Goal: Transaction & Acquisition: Purchase product/service

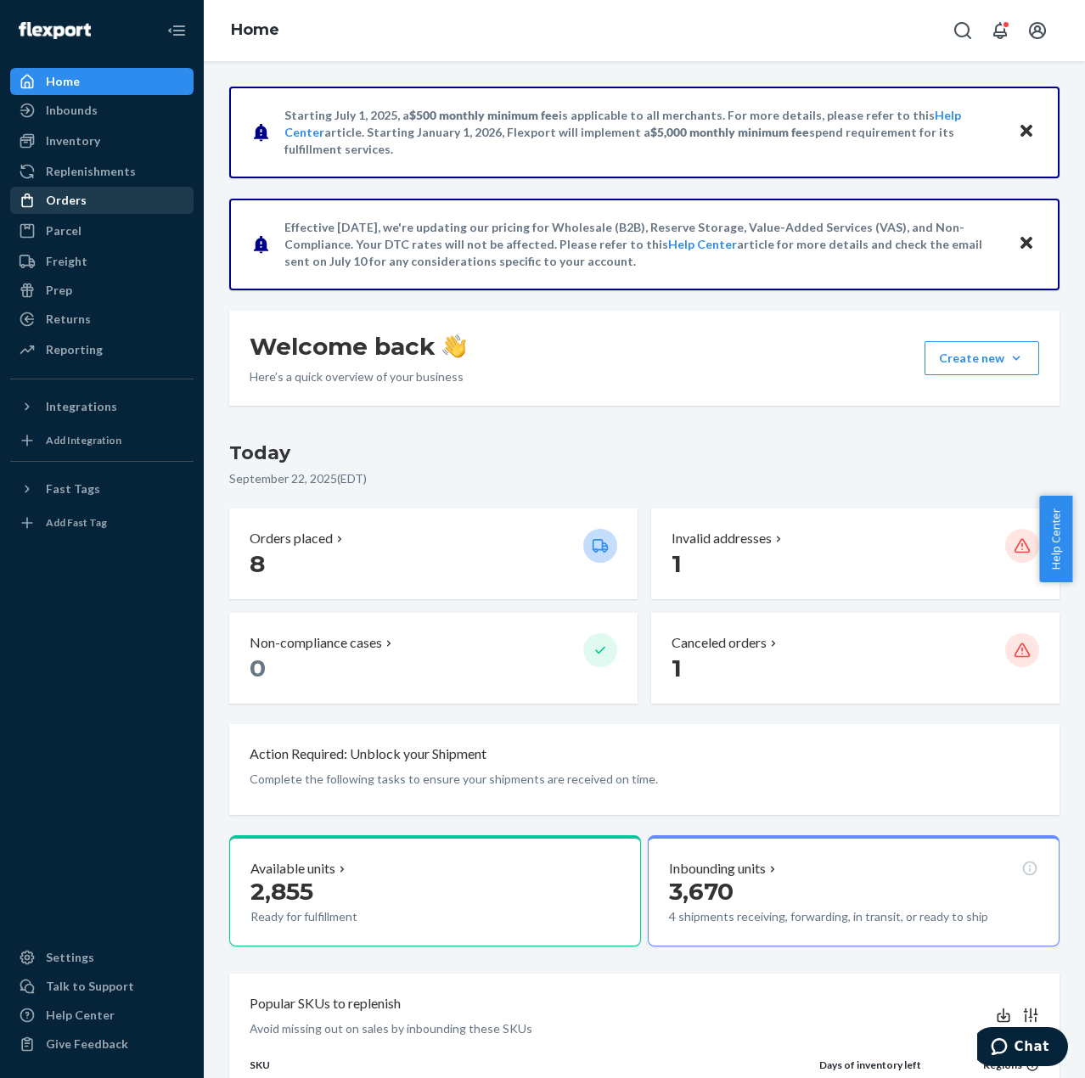
drag, startPoint x: 88, startPoint y: 203, endPoint x: 98, endPoint y: 191, distance: 15.1
click at [88, 203] on div "Orders" at bounding box center [102, 200] width 180 height 24
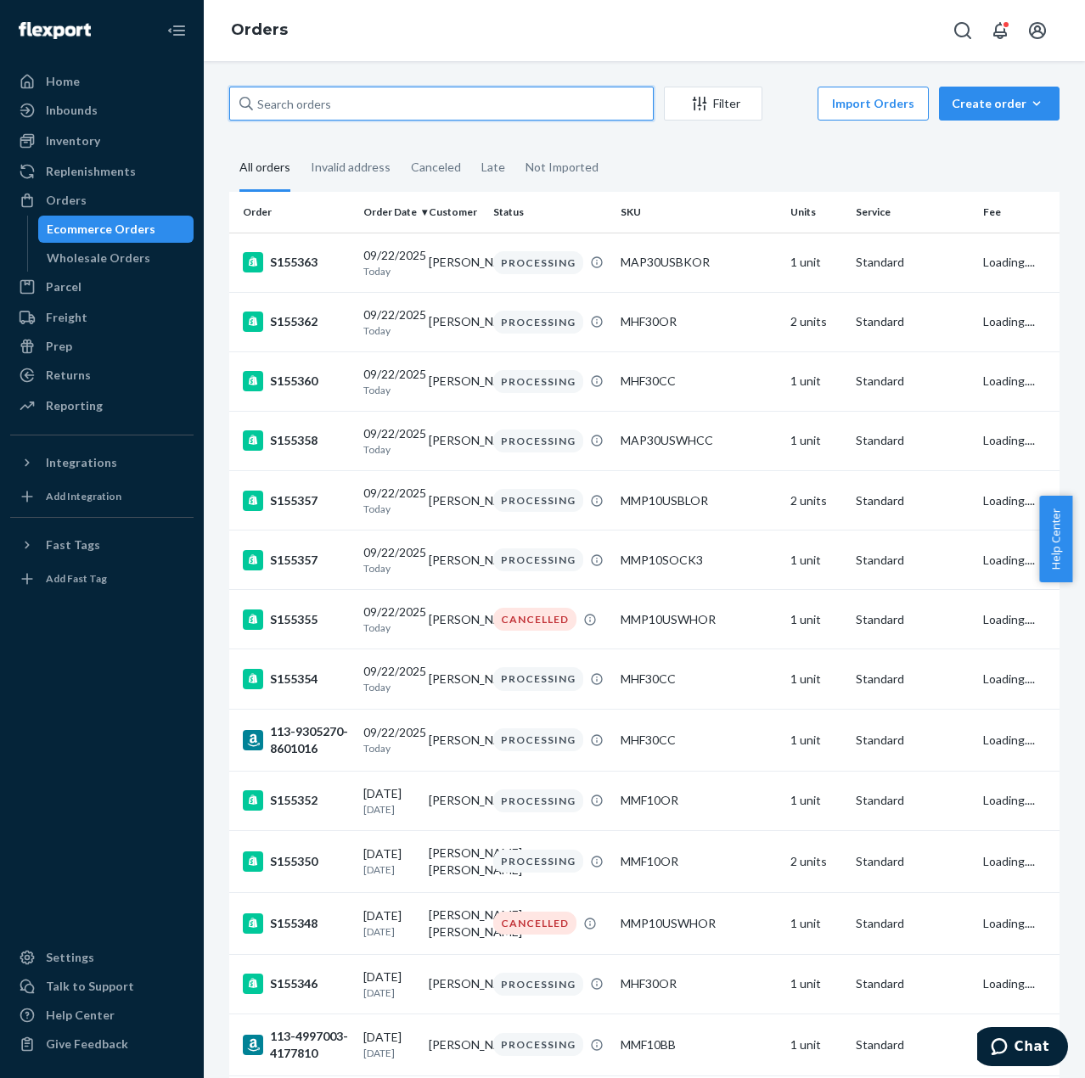
click at [312, 98] on input "text" at bounding box center [441, 104] width 425 height 34
paste input "[PERSON_NAME]"
type input "[PERSON_NAME]"
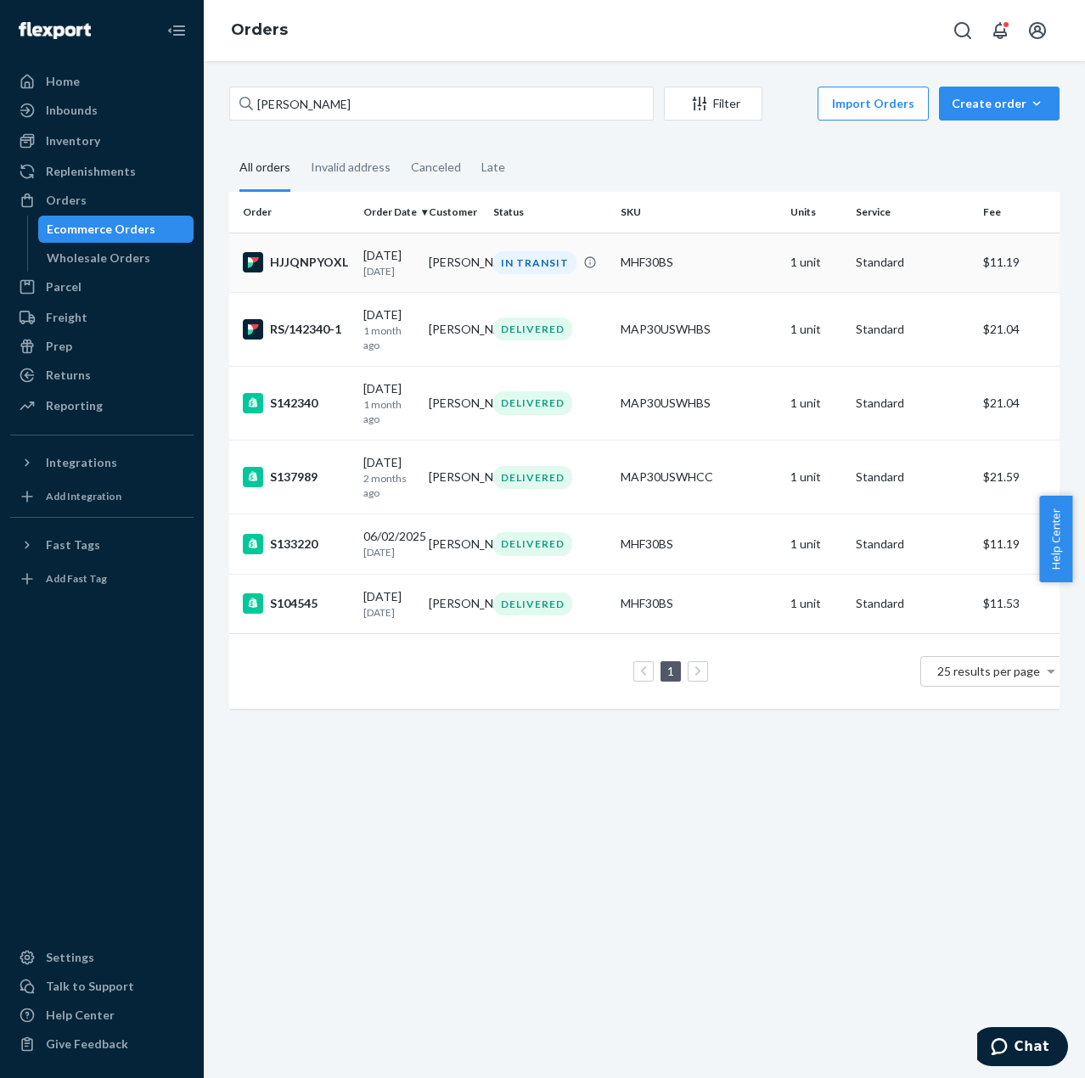
click at [328, 264] on div "HJJQNPYOXL" at bounding box center [296, 262] width 107 height 20
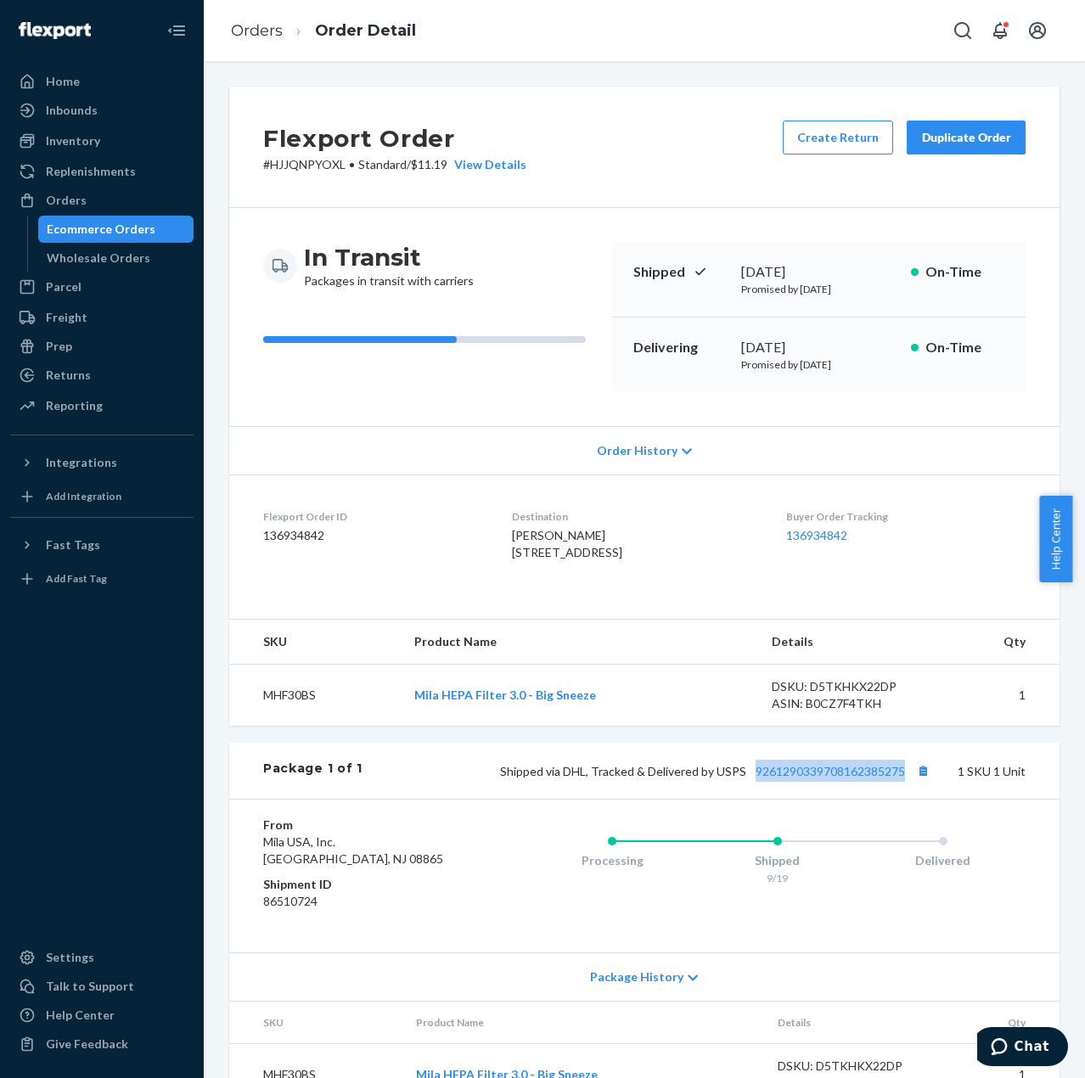
drag, startPoint x: 738, startPoint y: 814, endPoint x: 891, endPoint y: 821, distance: 153.8
click at [891, 799] on div "Package 1 of 1 Shipped via DHL, Tracked & Delivered by USPS 9261290339708162385…" at bounding box center [644, 771] width 830 height 56
copy link "9261290339708162385275"
click at [77, 202] on div "Orders" at bounding box center [66, 200] width 41 height 17
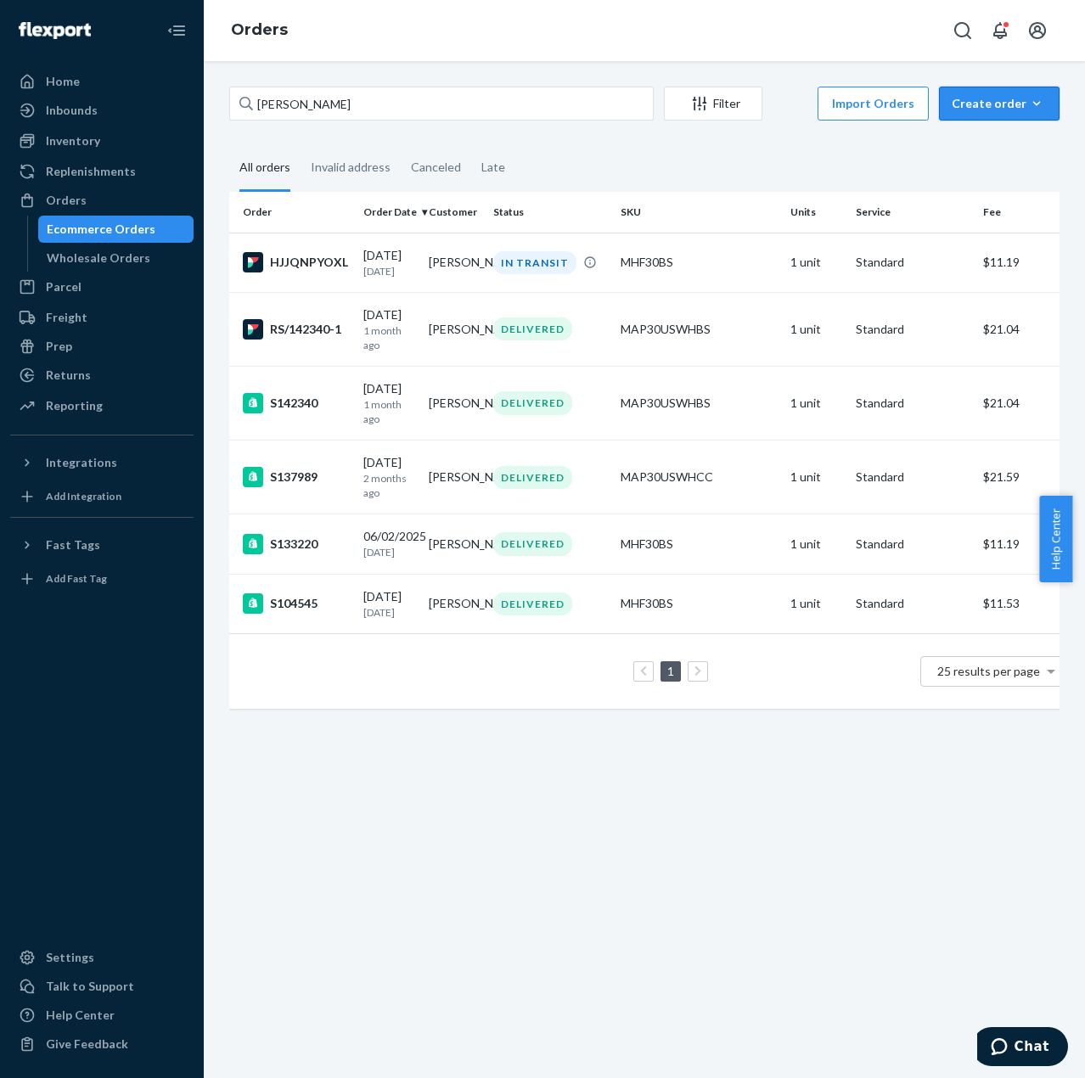
click at [1013, 103] on div "Create order" at bounding box center [999, 103] width 95 height 17
click at [997, 138] on span "Ecommerce order" at bounding box center [1009, 144] width 105 height 12
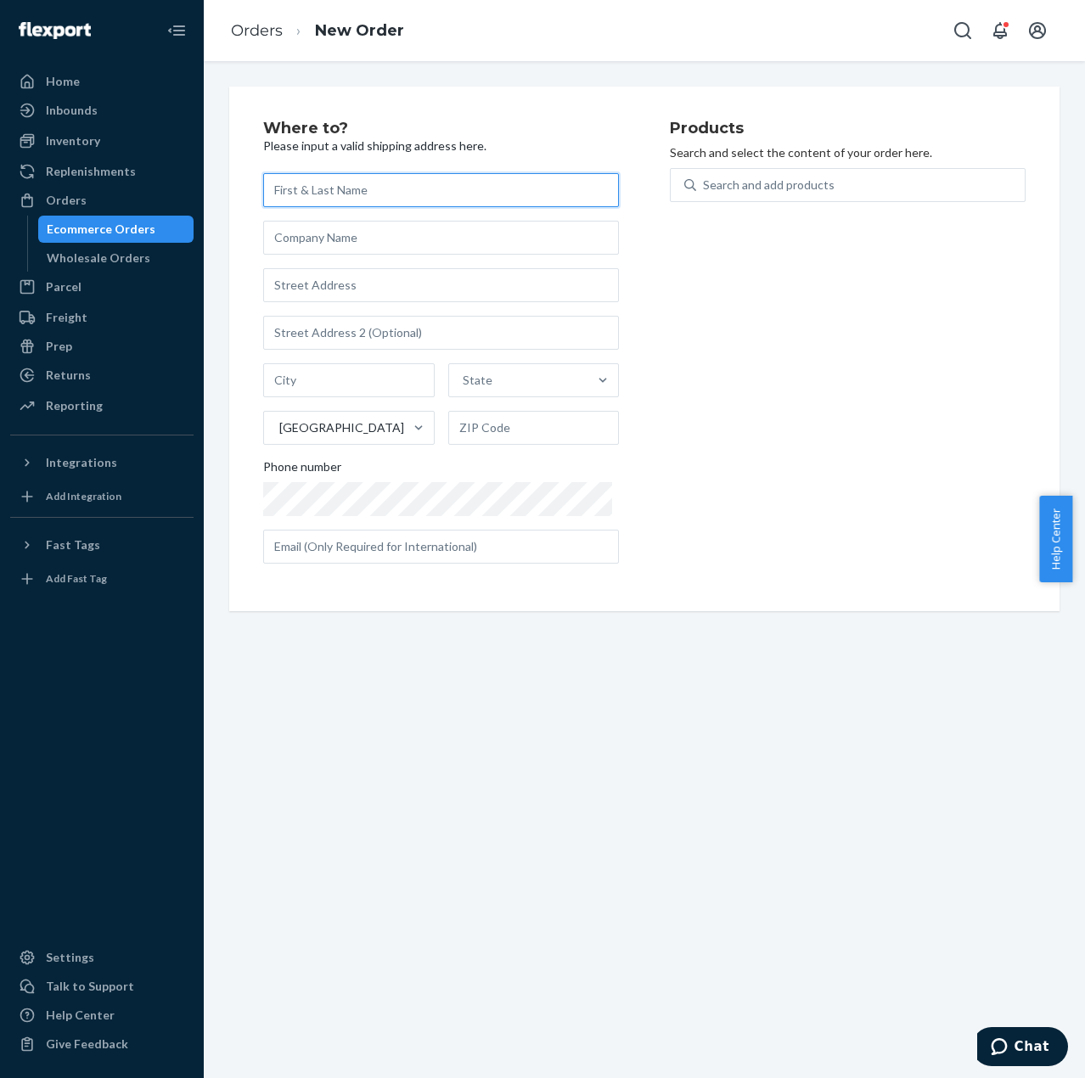
click at [358, 186] on input "text" at bounding box center [441, 190] width 356 height 34
paste input "[PERSON_NAME]"
type input "[PERSON_NAME]"
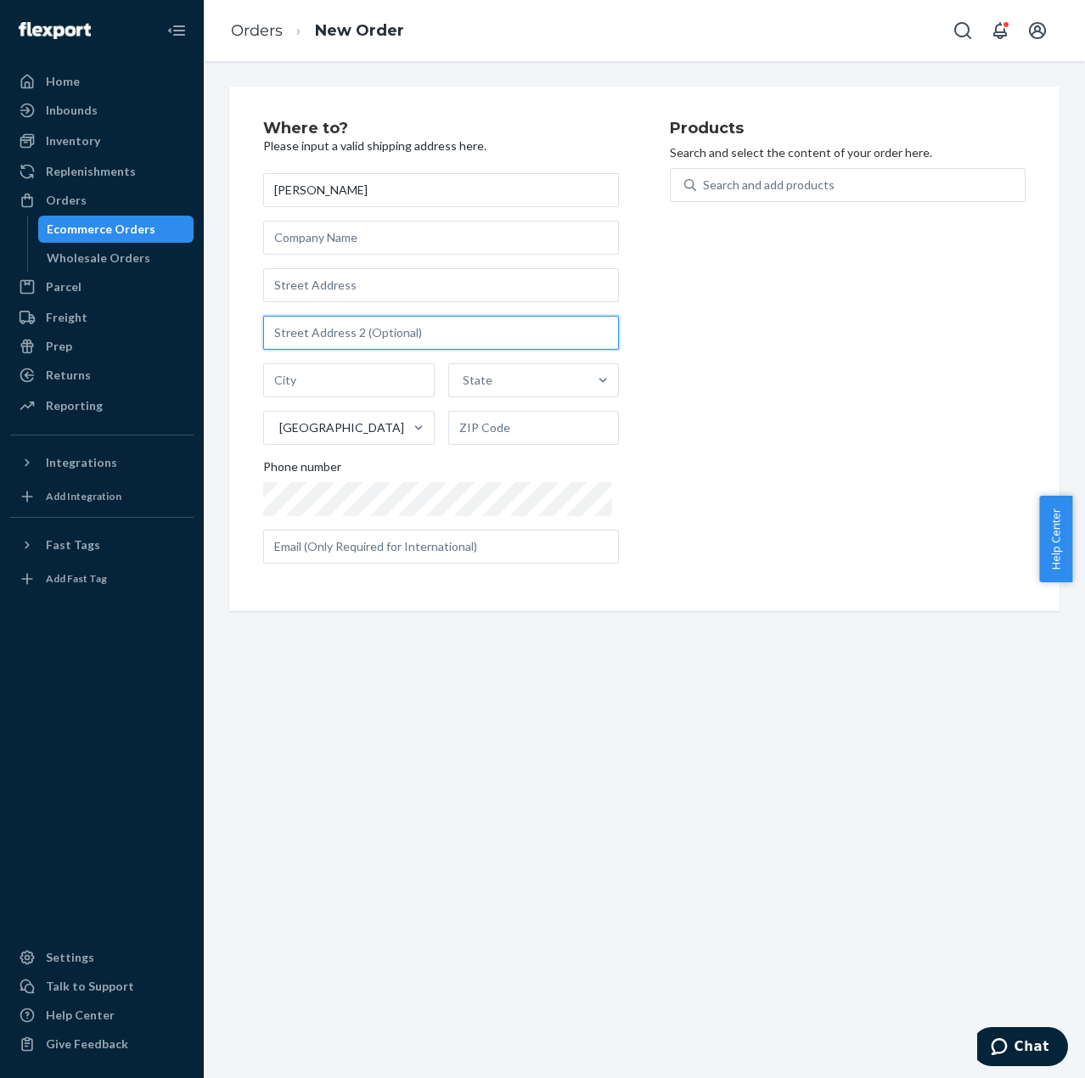
click at [343, 334] on input "text" at bounding box center [441, 333] width 356 height 34
click at [334, 289] on input "text" at bounding box center [441, 285] width 356 height 34
paste input "[STREET_ADDRESS]"
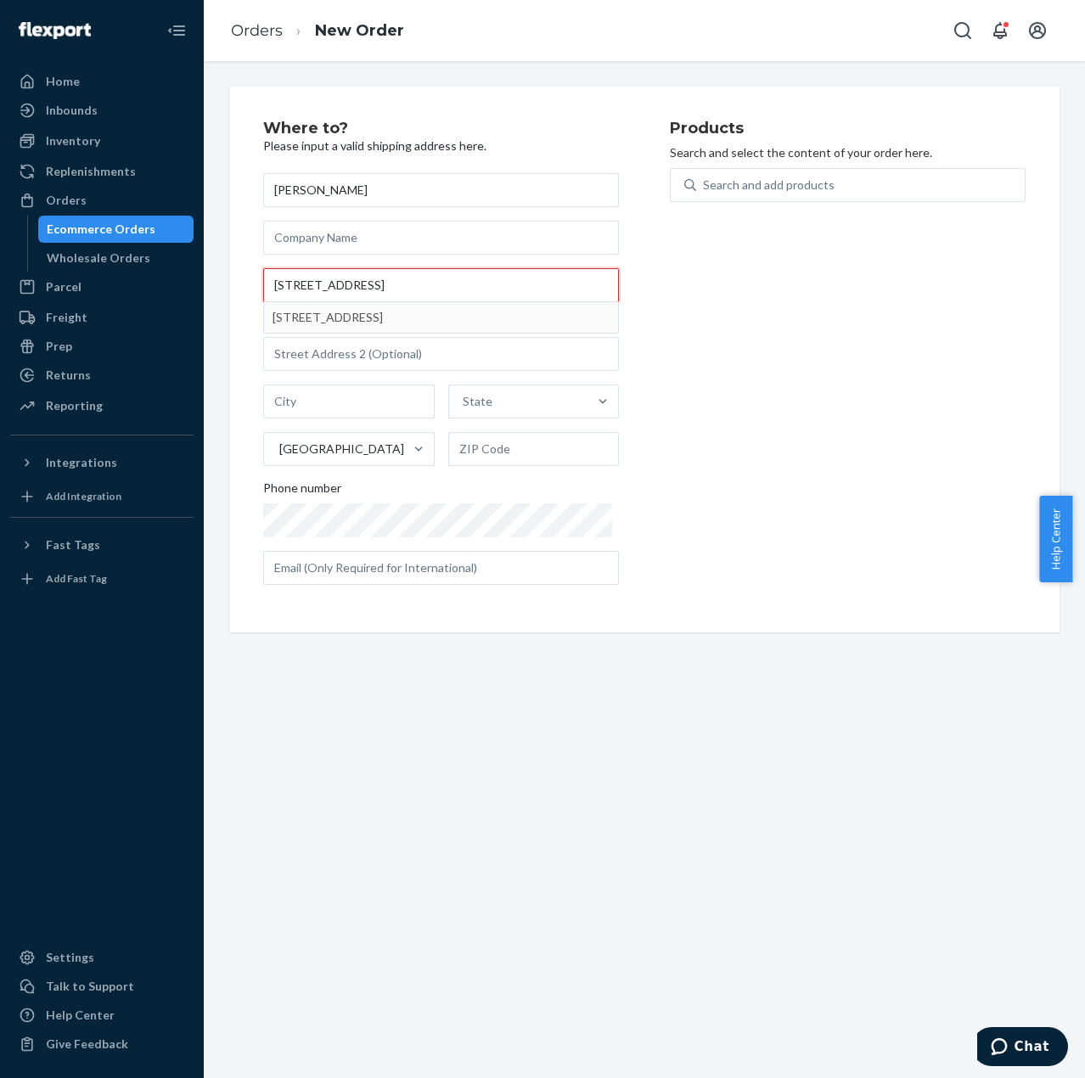
type input "[STREET_ADDRESS]"
type input "[GEOGRAPHIC_DATA]"
type input "64015"
type input "[STREET_ADDRESS]"
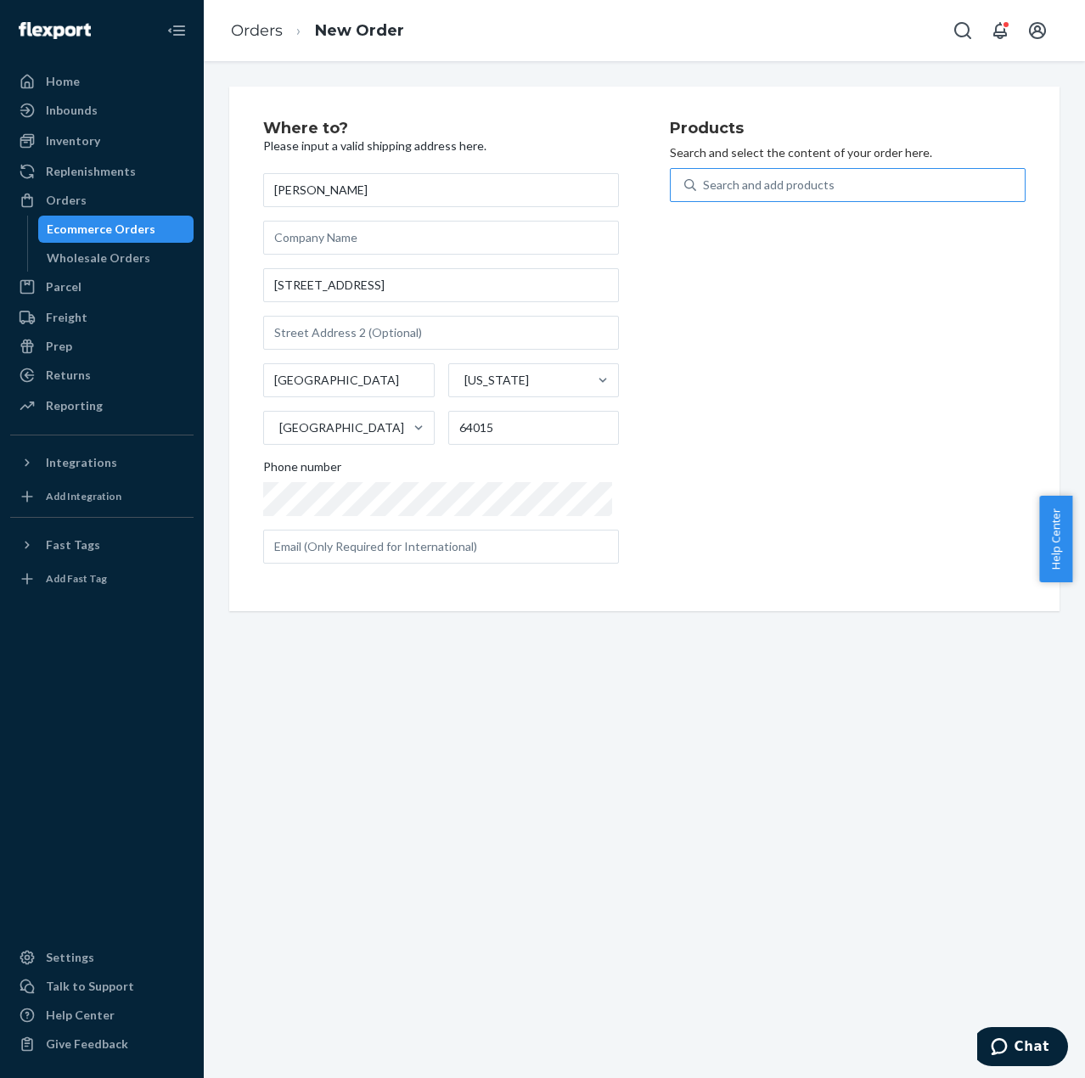
click at [732, 183] on div "Search and add products" at bounding box center [769, 185] width 132 height 17
click at [705, 183] on input "Search and add products" at bounding box center [704, 185] width 2 height 17
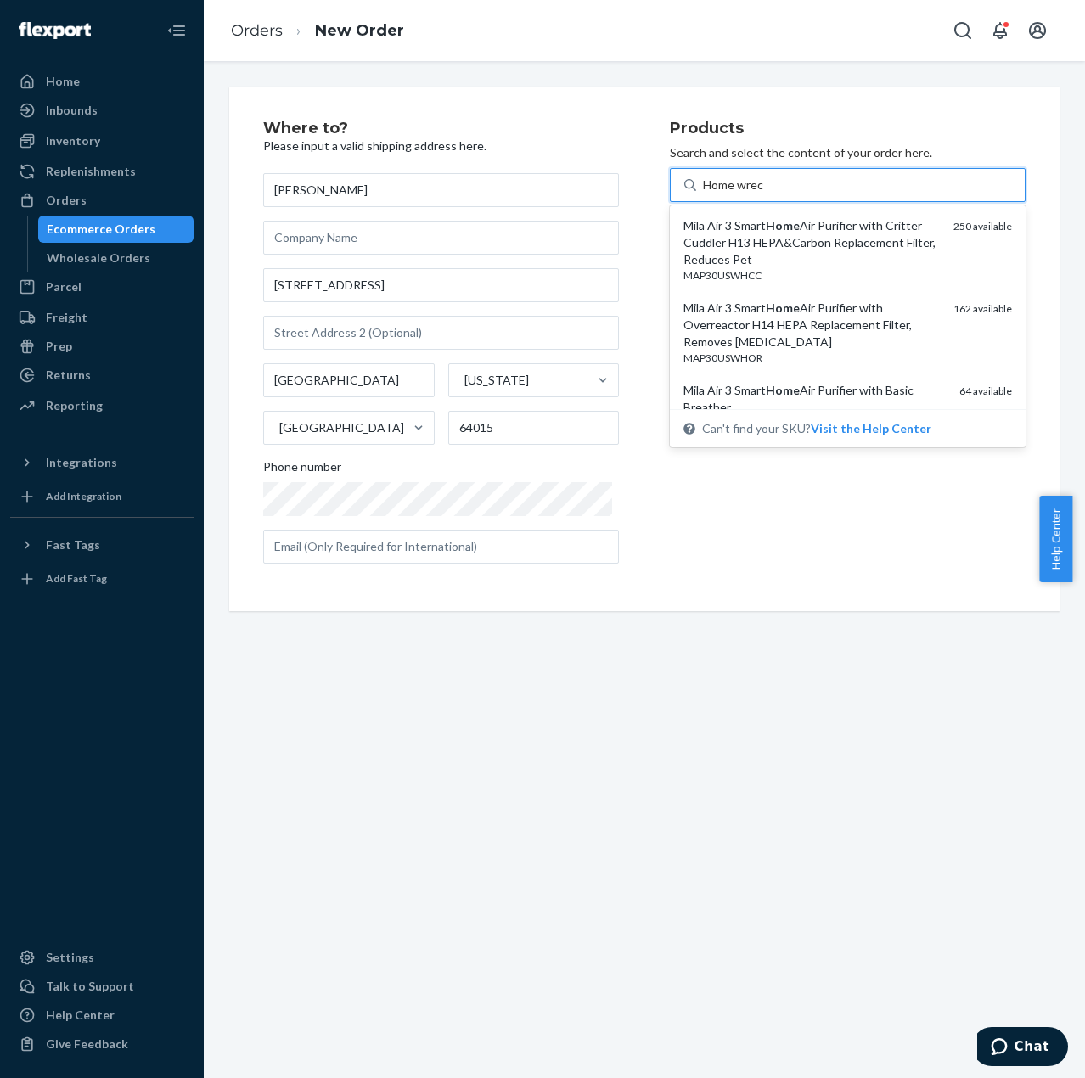
type input "Home wreck"
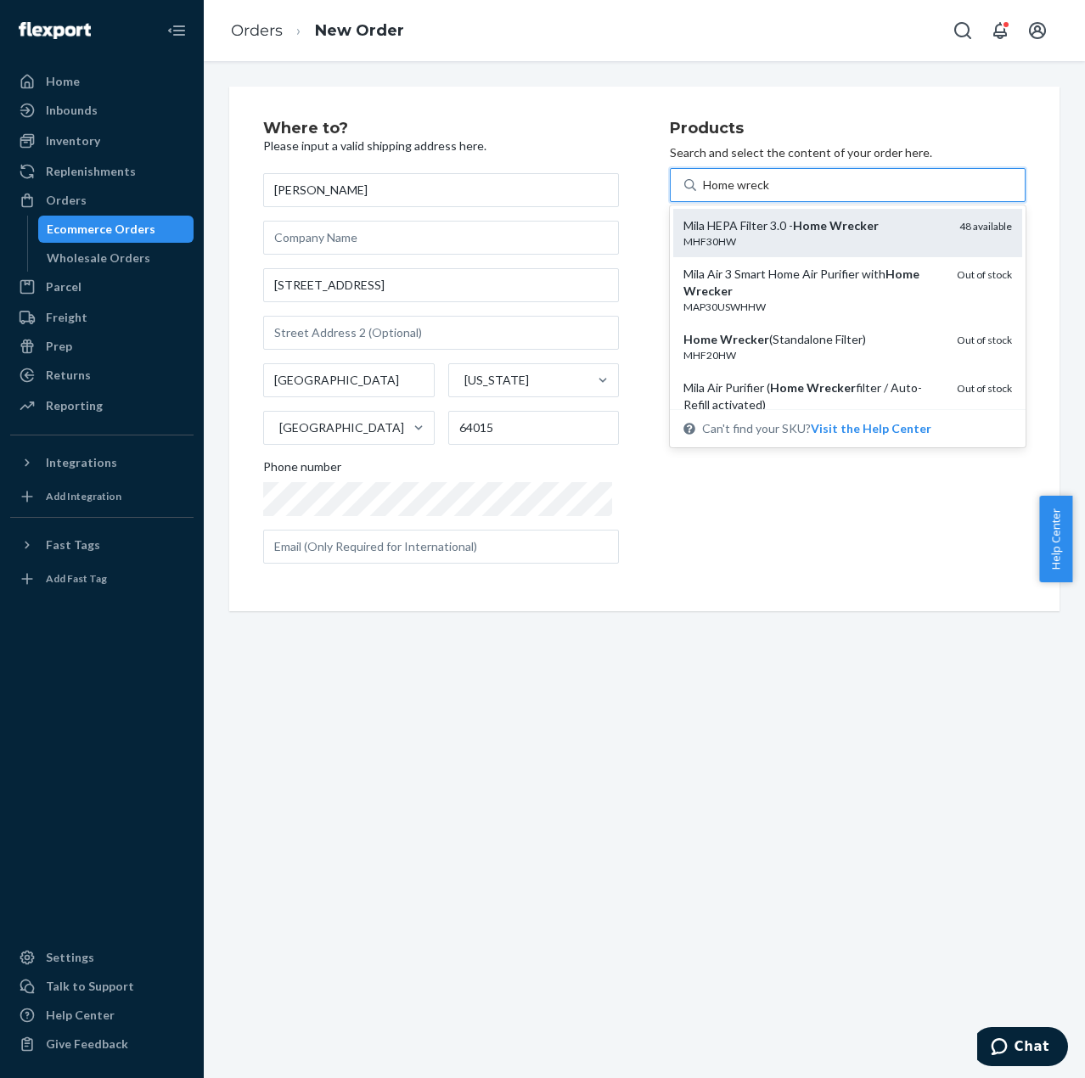
click at [788, 238] on div "MHF30HW" at bounding box center [814, 241] width 262 height 14
click at [770, 194] on input "Home wreck" at bounding box center [736, 185] width 67 height 17
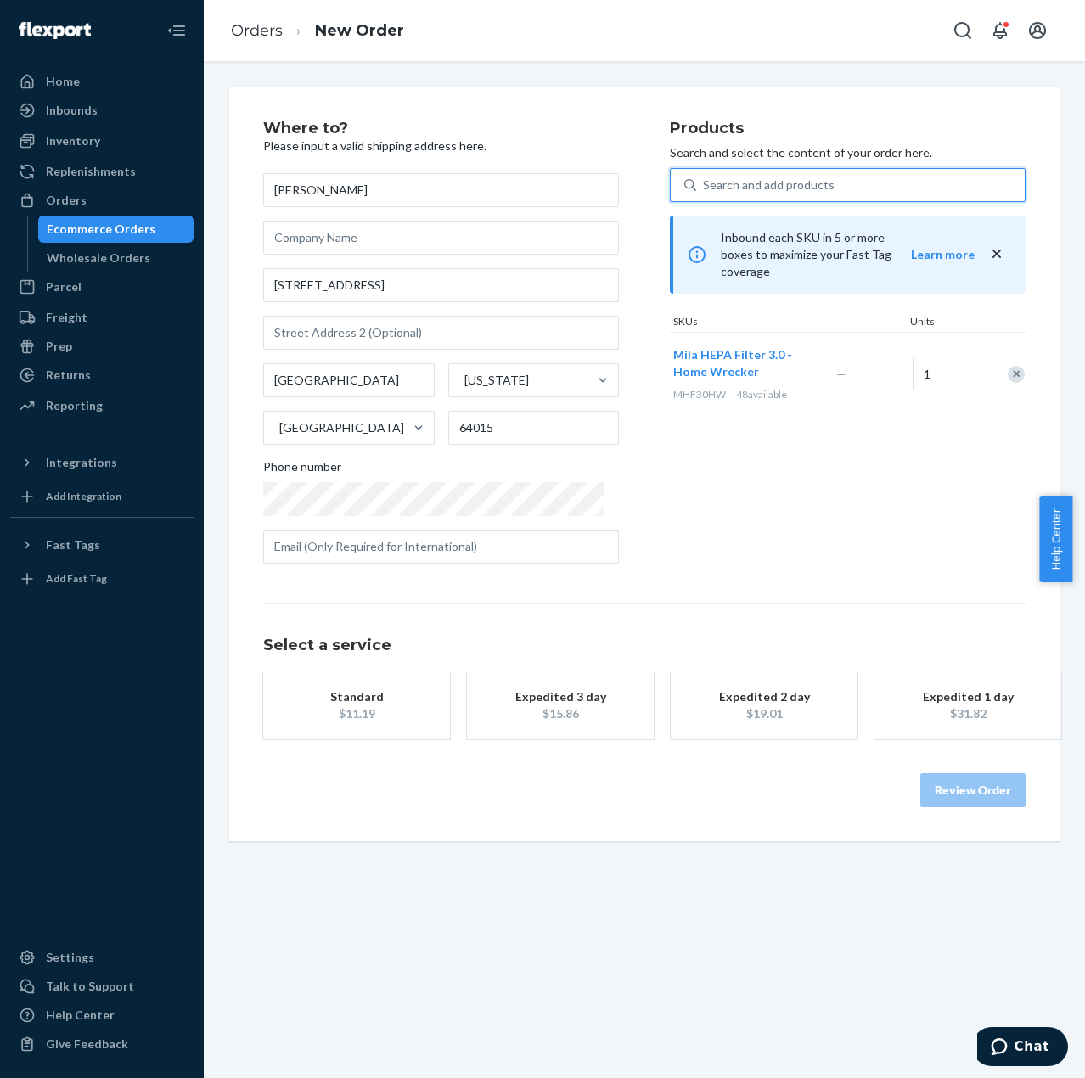
click at [338, 706] on div "$11.19" at bounding box center [357, 714] width 136 height 17
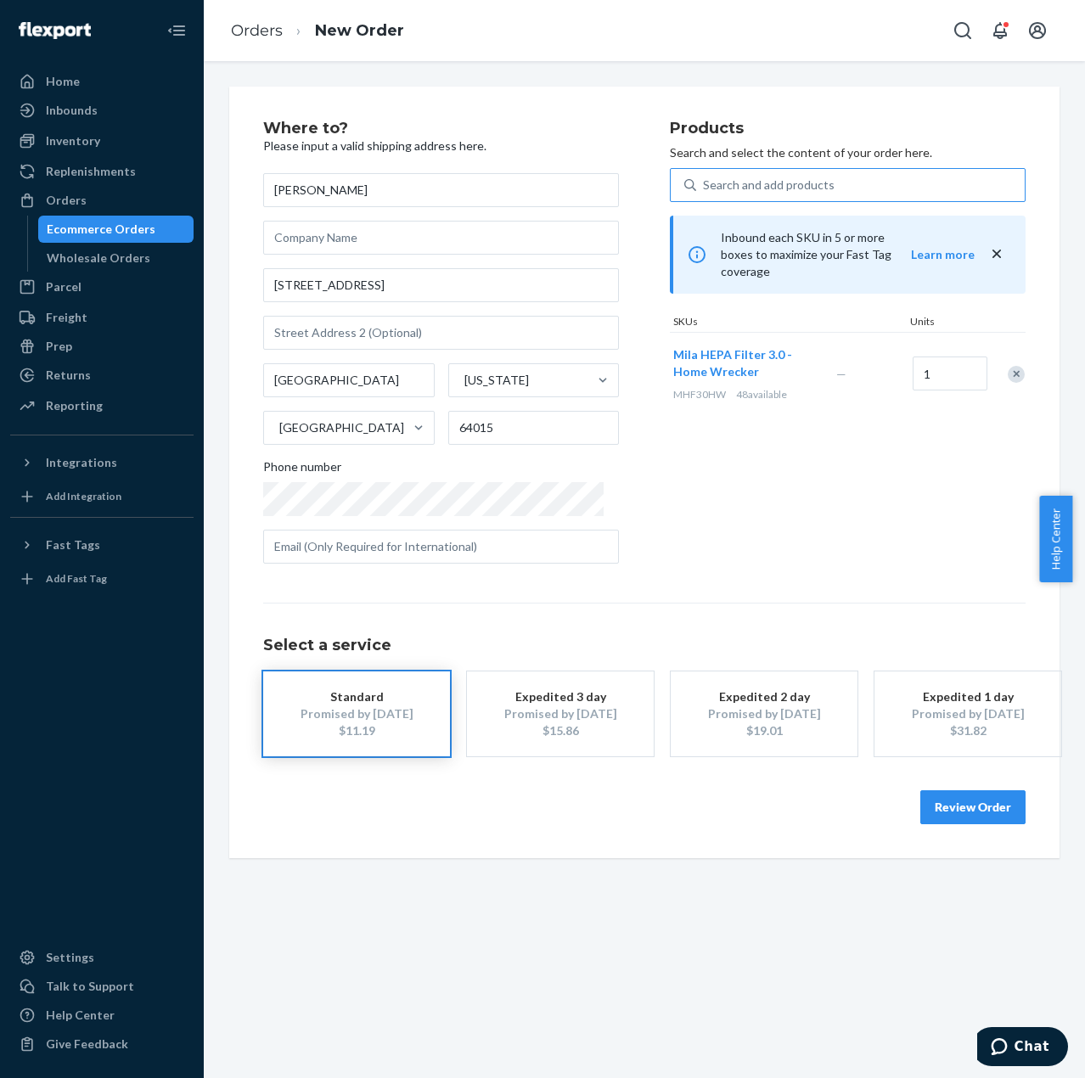
click at [963, 807] on button "Review Order" at bounding box center [972, 807] width 105 height 34
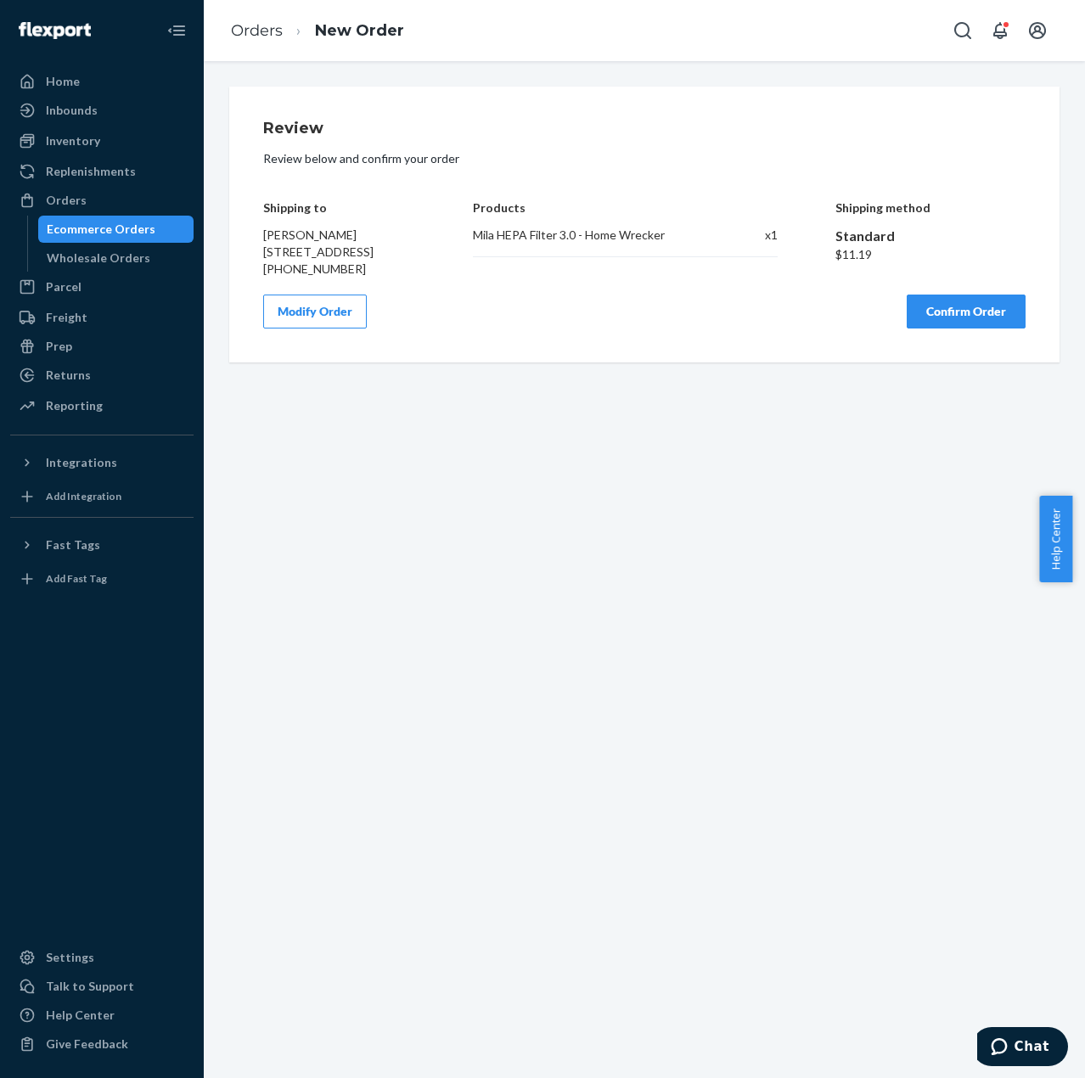
click at [938, 327] on button "Confirm Order" at bounding box center [966, 312] width 119 height 34
